Goal: Task Accomplishment & Management: Use online tool/utility

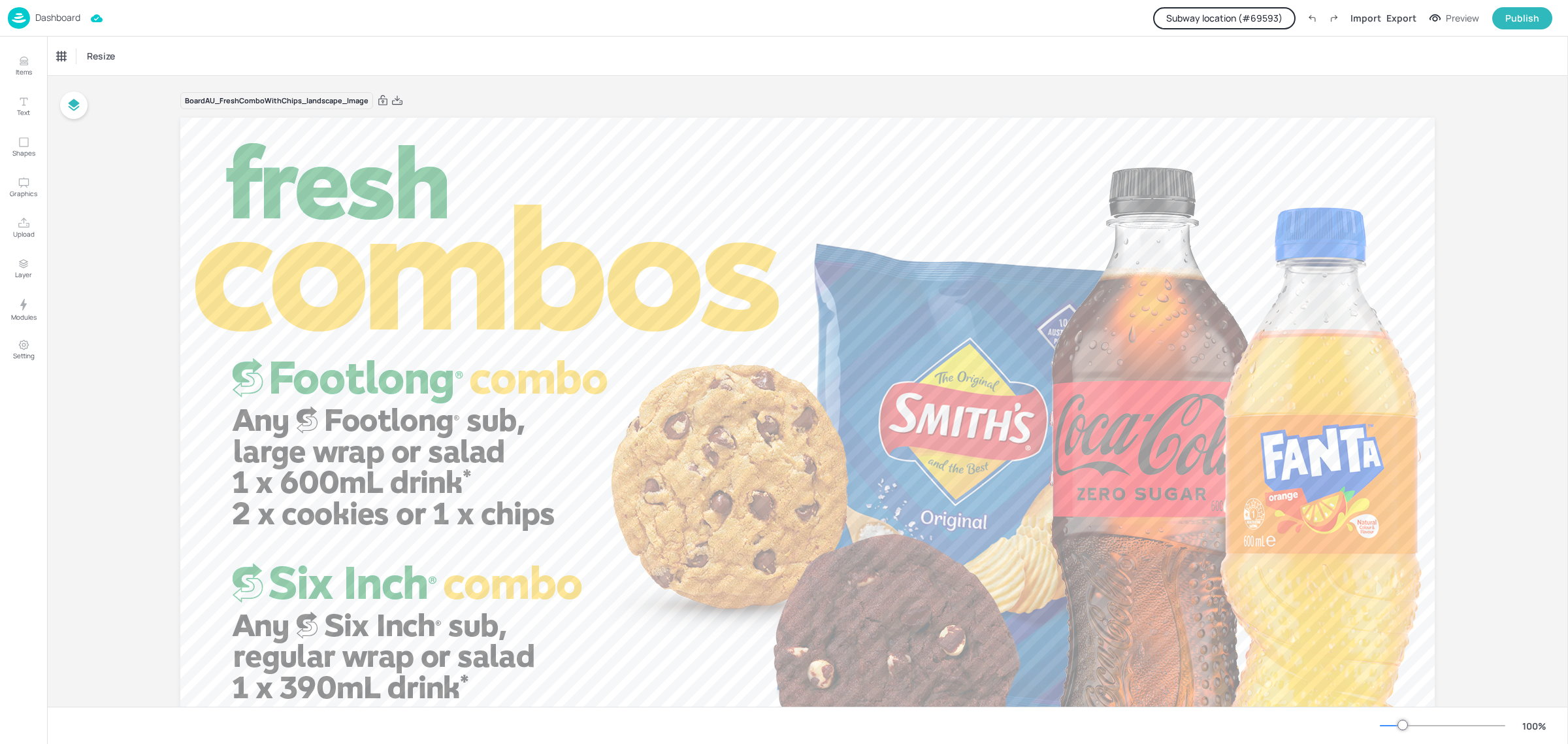
click at [49, 10] on div "Dashboard" at bounding box center [44, 18] width 72 height 22
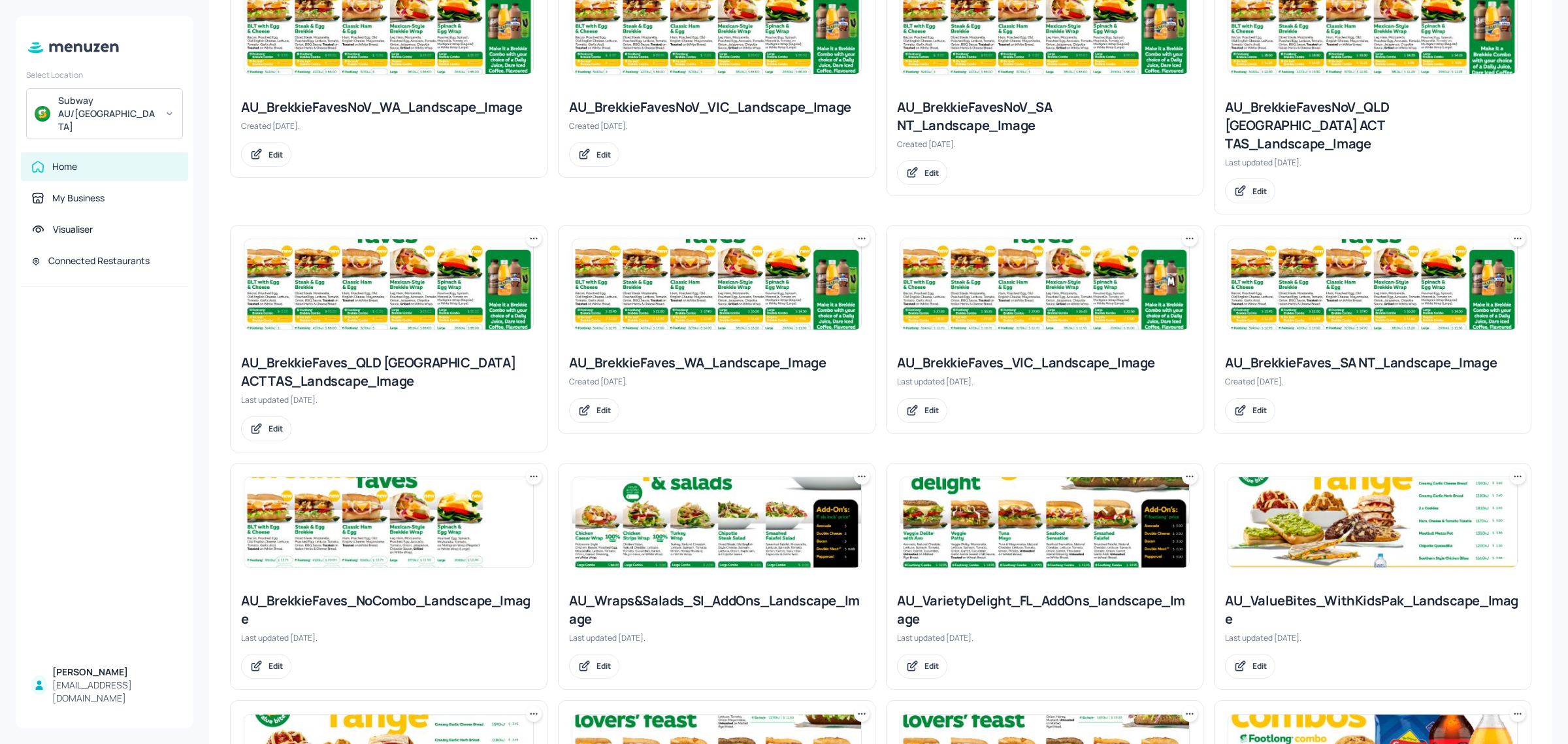
scroll to position [408, 0]
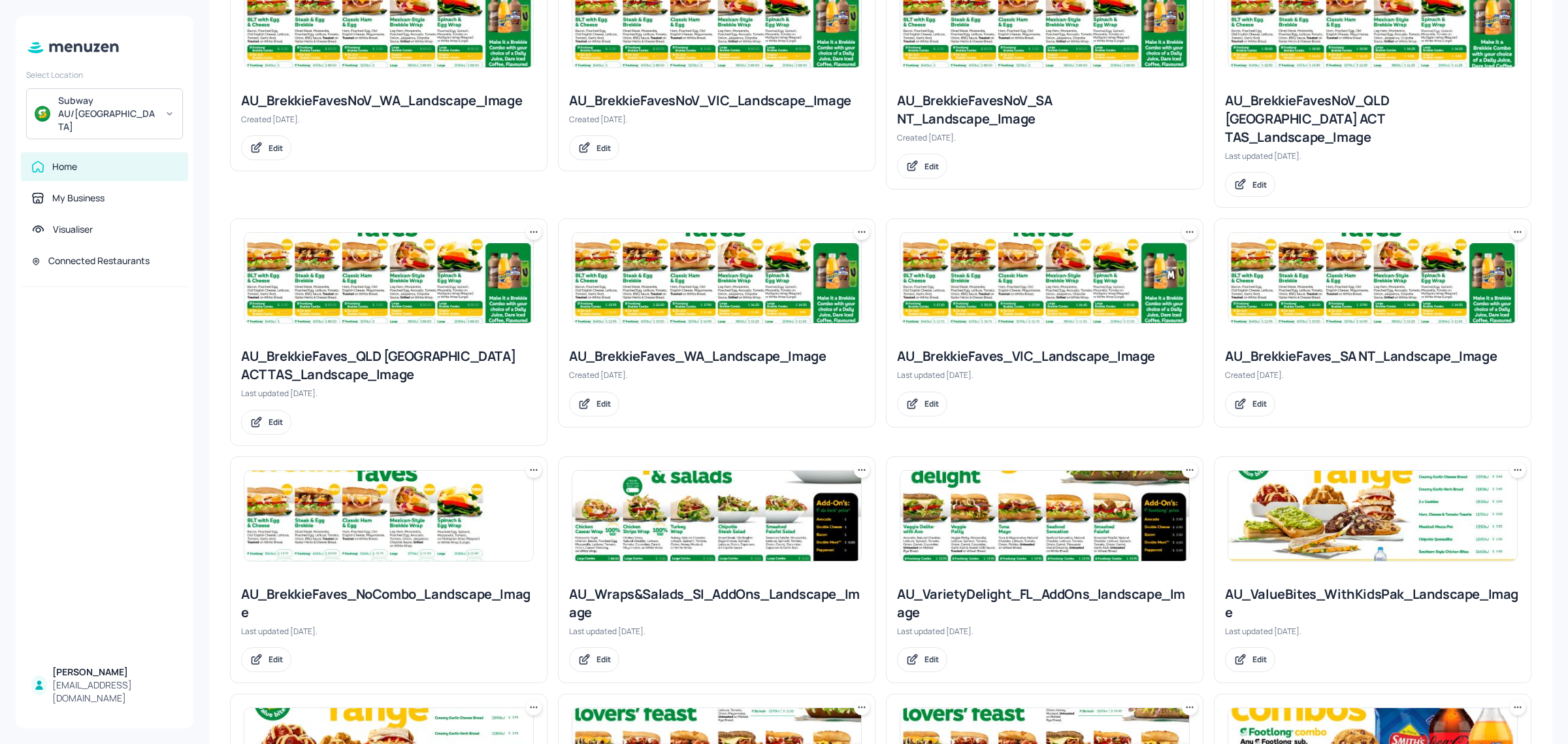
click at [393, 291] on img at bounding box center [389, 278] width 289 height 90
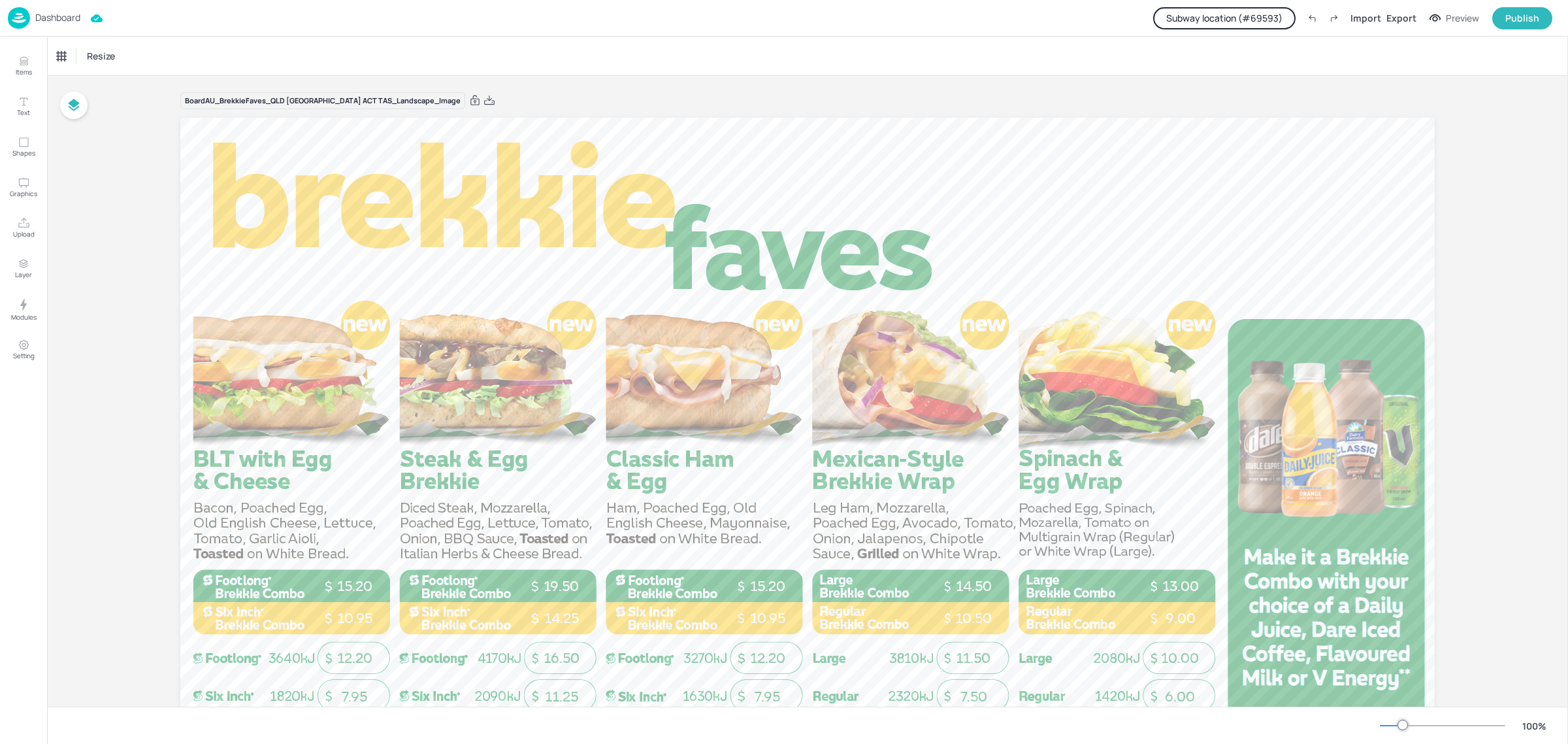
click at [1210, 20] on button "Subway location (# 69593 )" at bounding box center [1223, 19] width 142 height 23
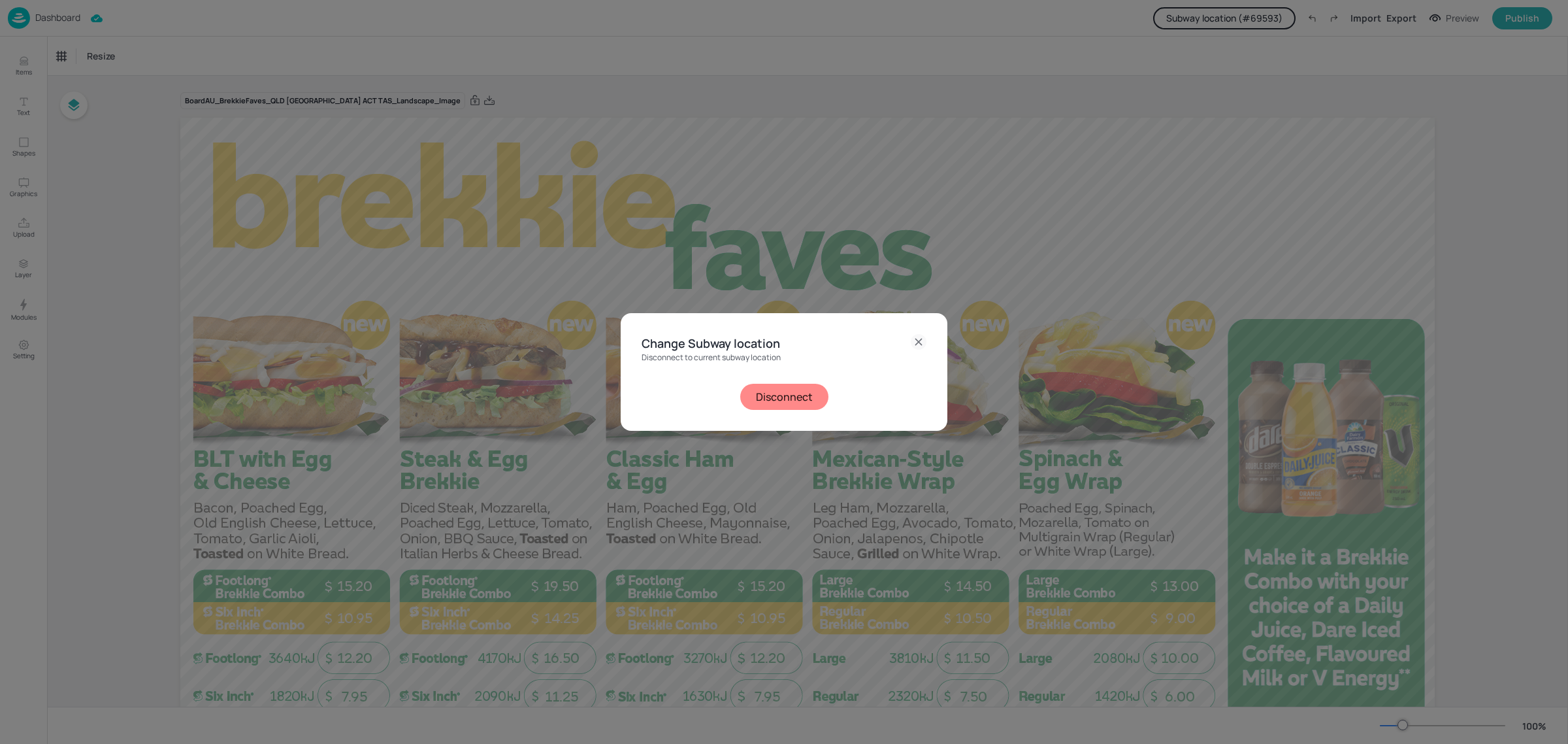
click at [794, 399] on button "Disconnect" at bounding box center [785, 396] width 89 height 26
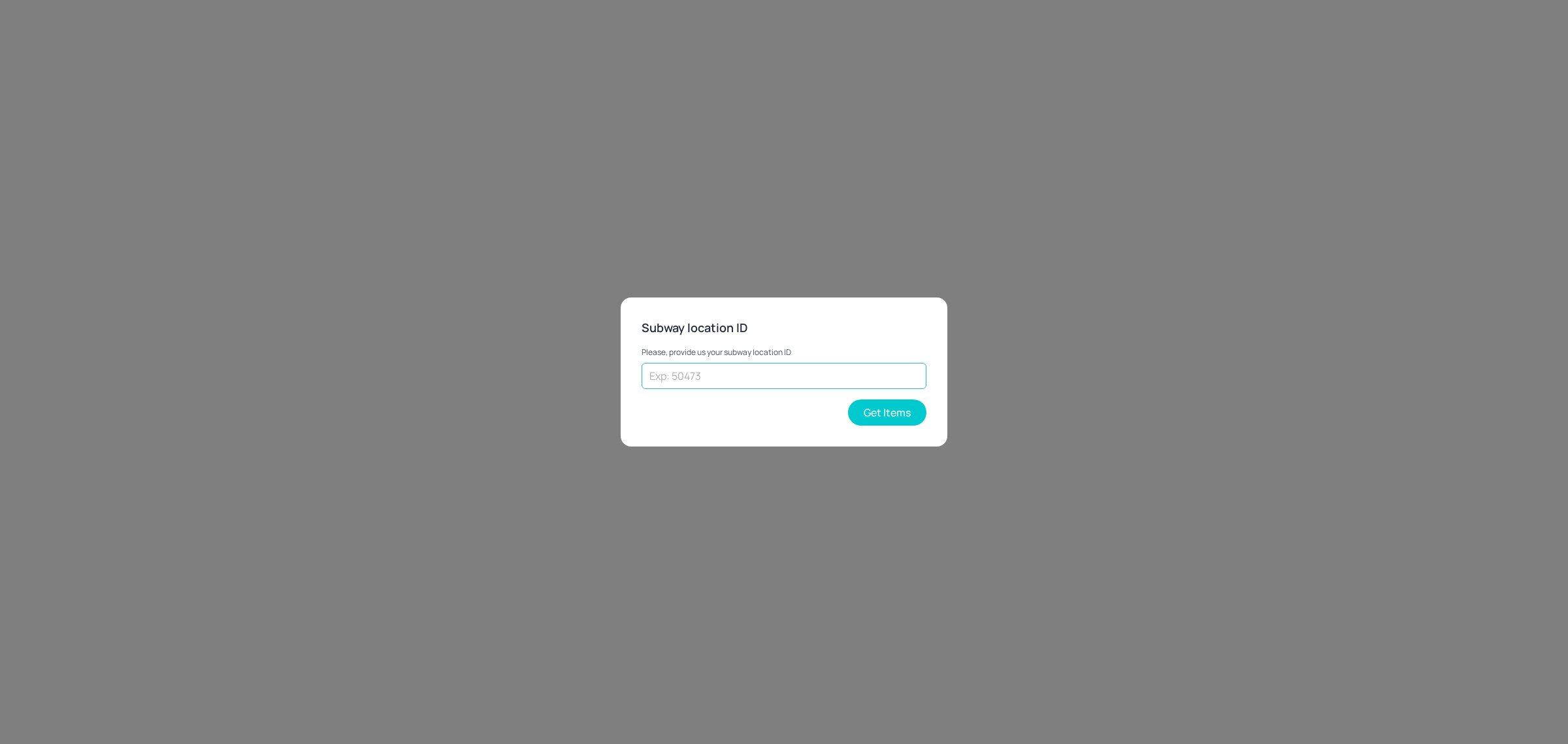
click at [778, 374] on input "text" at bounding box center [784, 375] width 285 height 26
type input "30450"
click at [864, 412] on button "Get Items" at bounding box center [886, 412] width 78 height 26
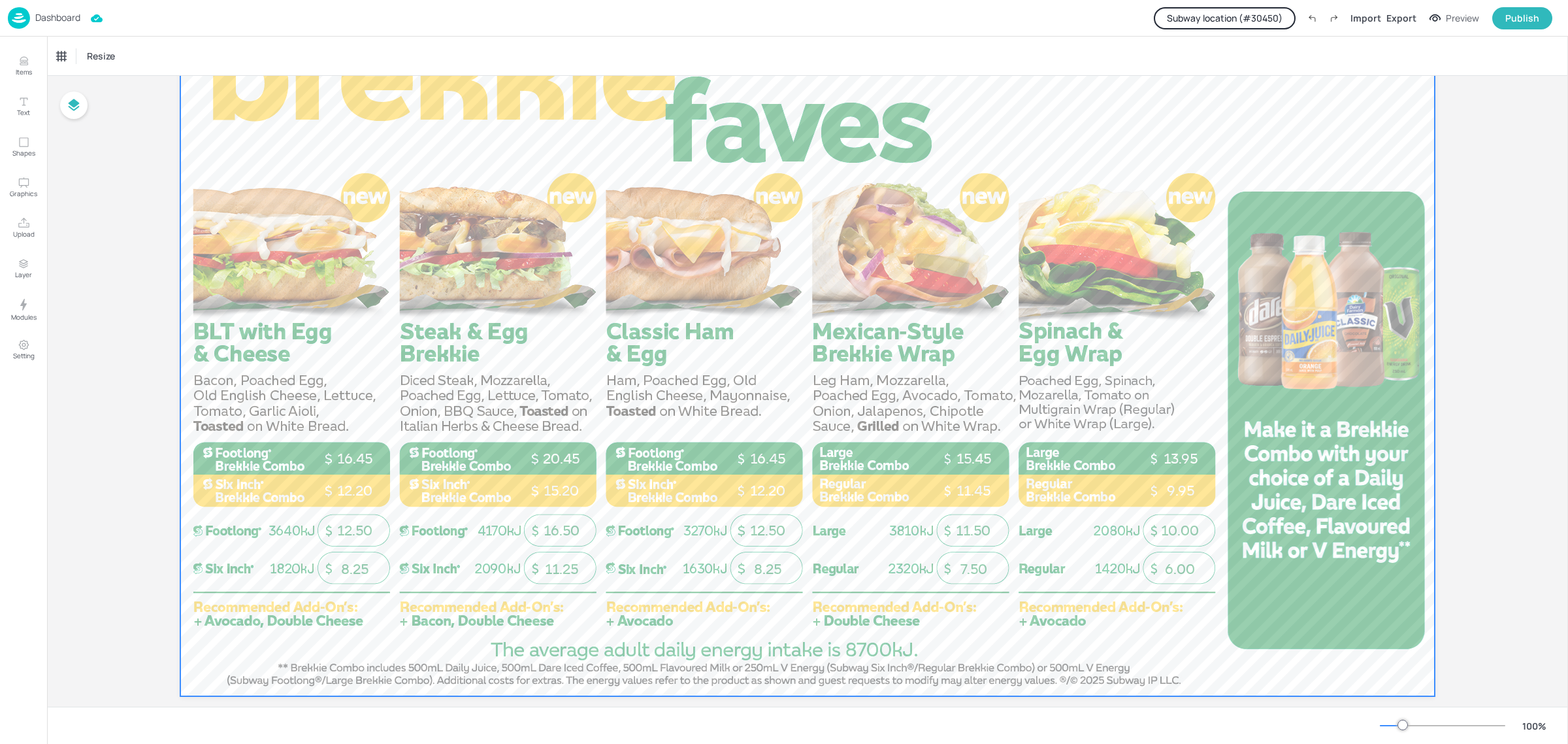
scroll to position [149, 0]
